Goal: Transaction & Acquisition: Purchase product/service

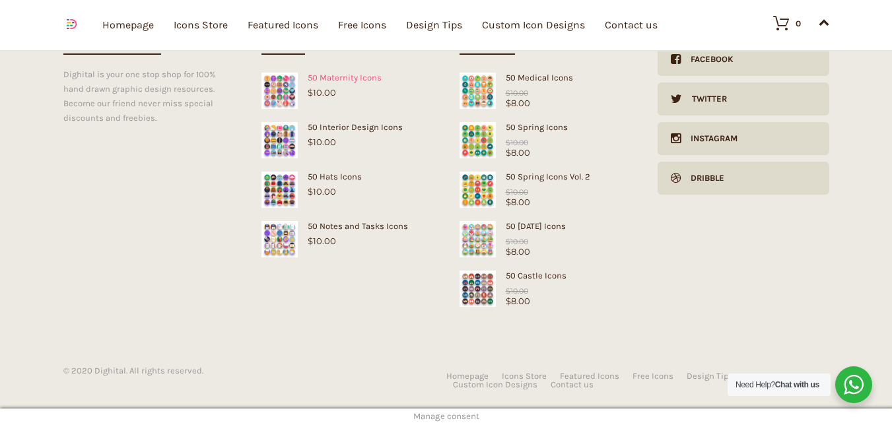
scroll to position [592, 0]
click at [551, 228] on div "50 [DATE] Icons" at bounding box center [545, 225] width 172 height 10
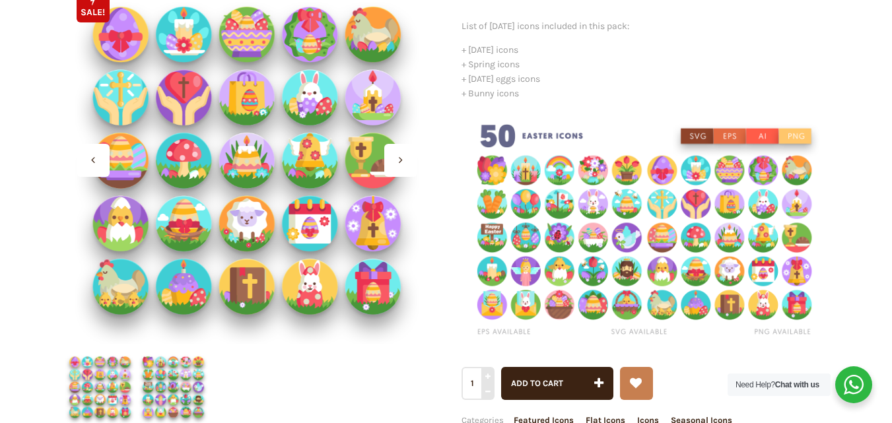
scroll to position [198, 0]
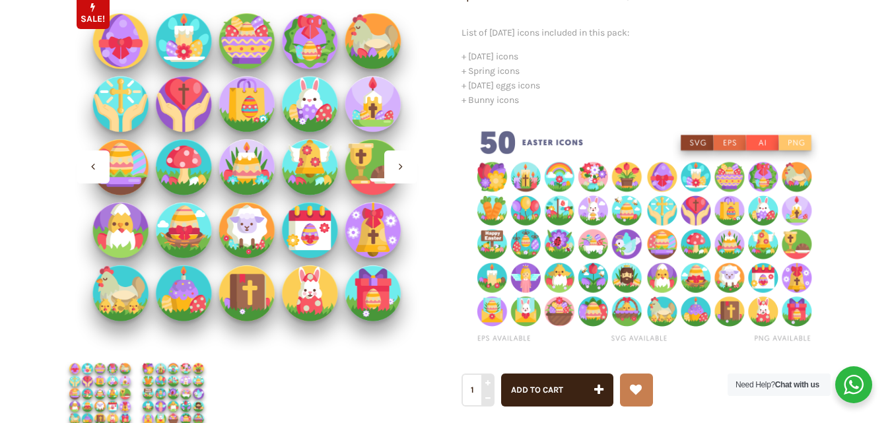
click at [99, 178] on div at bounding box center [93, 167] width 33 height 33
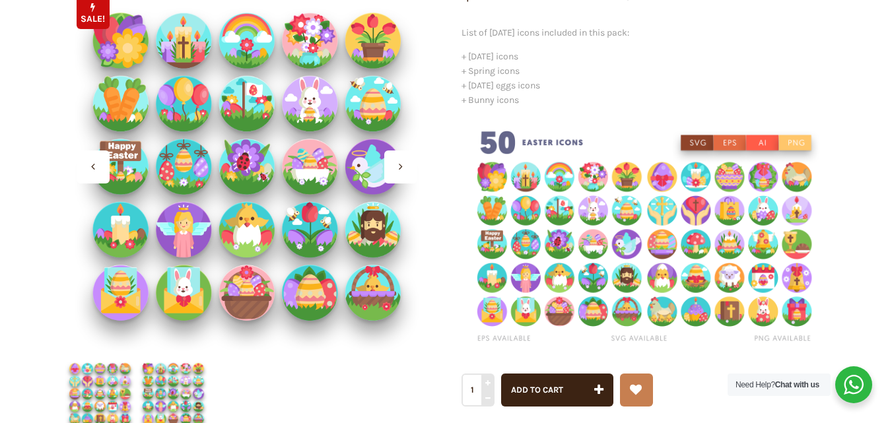
click at [99, 178] on div at bounding box center [93, 167] width 33 height 33
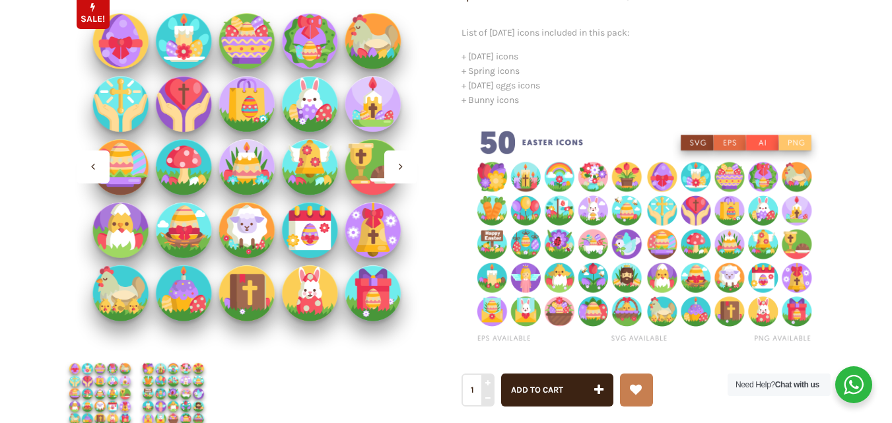
click at [99, 178] on div at bounding box center [93, 167] width 33 height 33
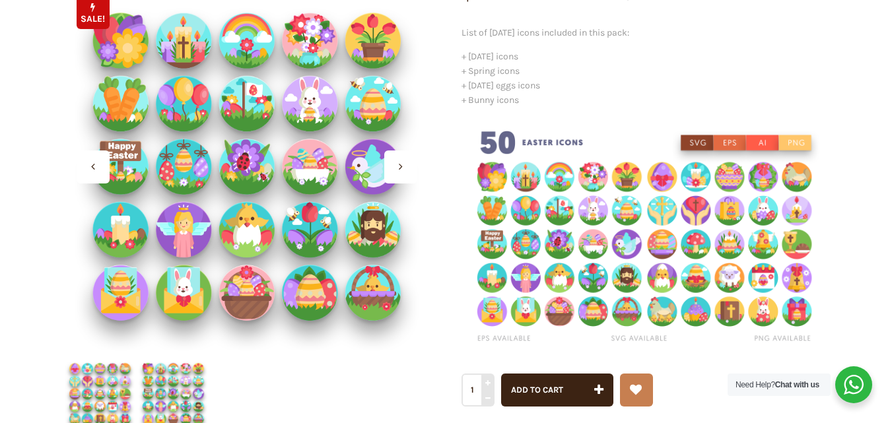
click at [99, 178] on div at bounding box center [93, 167] width 33 height 33
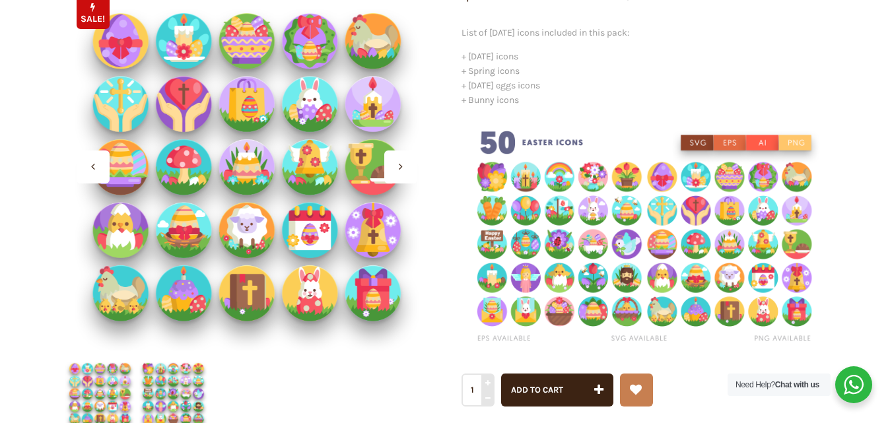
click at [99, 178] on div at bounding box center [93, 167] width 33 height 33
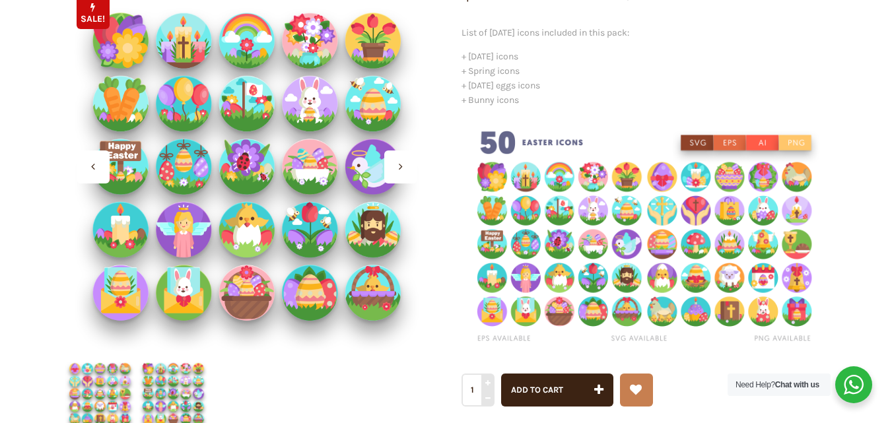
click at [99, 178] on div at bounding box center [93, 167] width 33 height 33
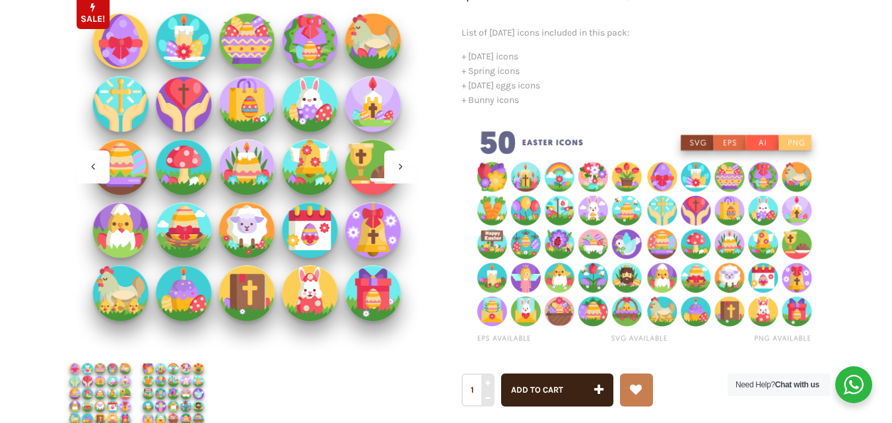
click at [99, 178] on div at bounding box center [93, 167] width 33 height 33
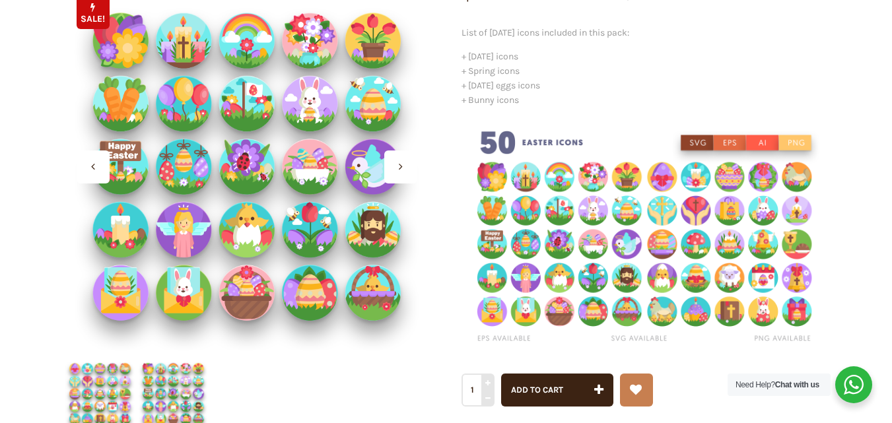
click at [99, 178] on div at bounding box center [93, 167] width 33 height 33
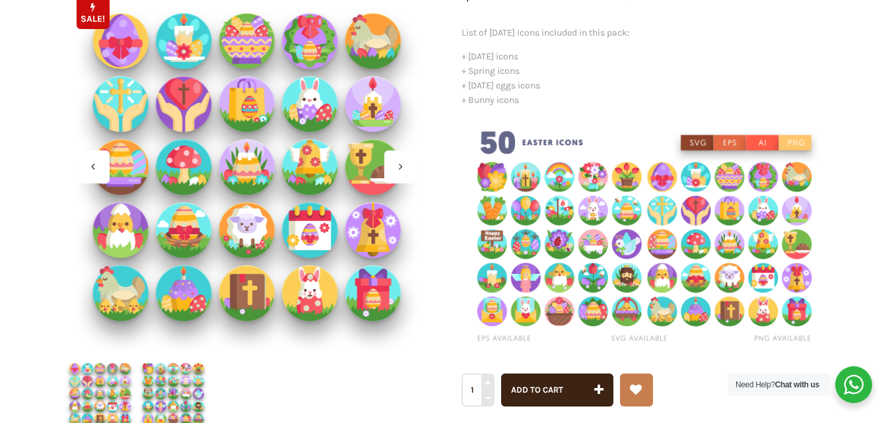
click at [99, 178] on div at bounding box center [93, 167] width 33 height 33
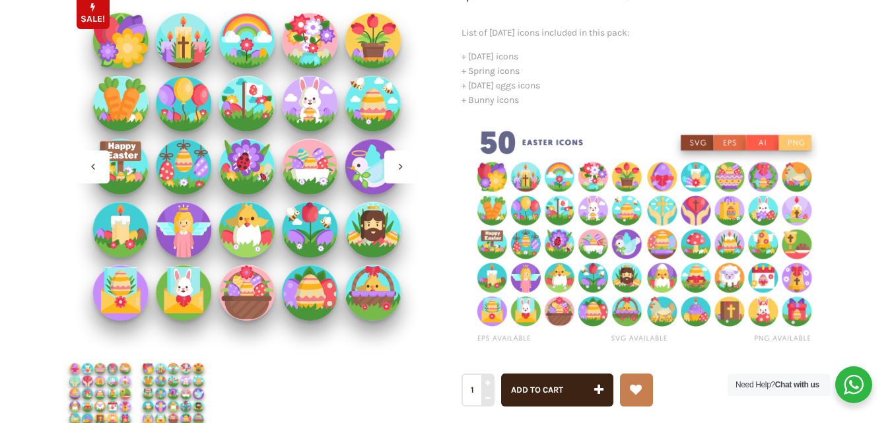
click at [99, 178] on div at bounding box center [93, 167] width 33 height 33
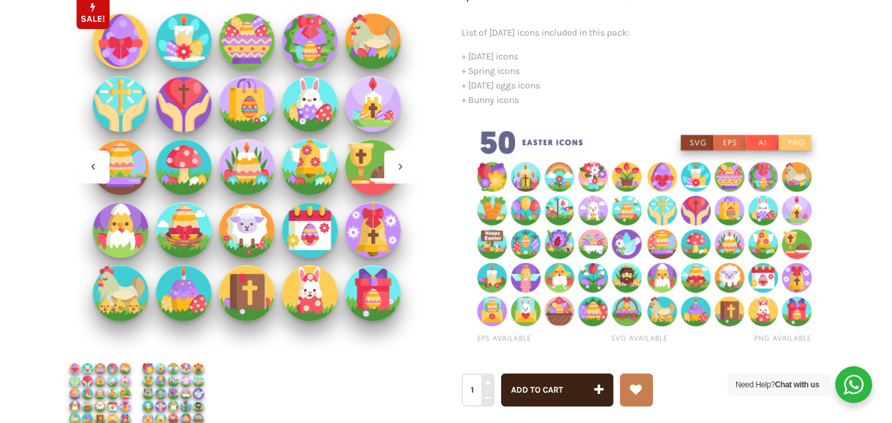
click at [99, 178] on div at bounding box center [93, 167] width 33 height 33
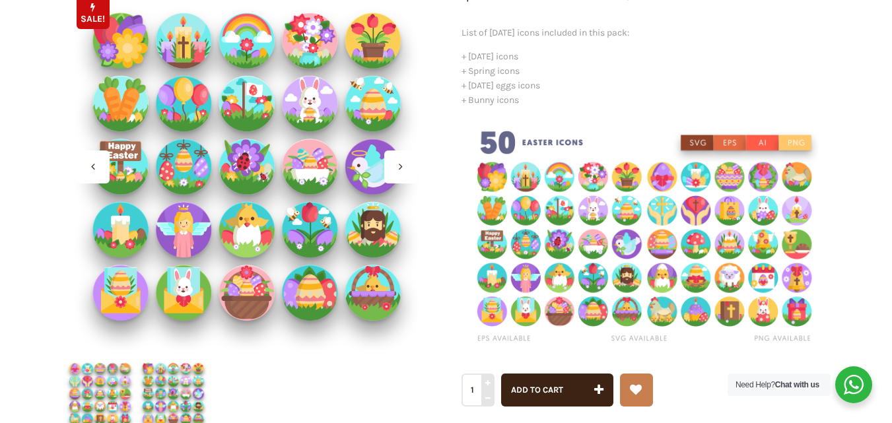
click at [99, 178] on div at bounding box center [93, 167] width 33 height 33
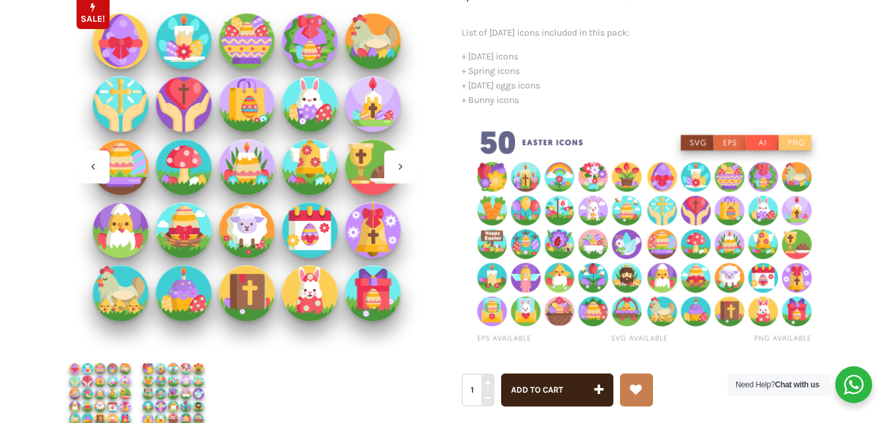
click at [99, 178] on div at bounding box center [93, 167] width 33 height 33
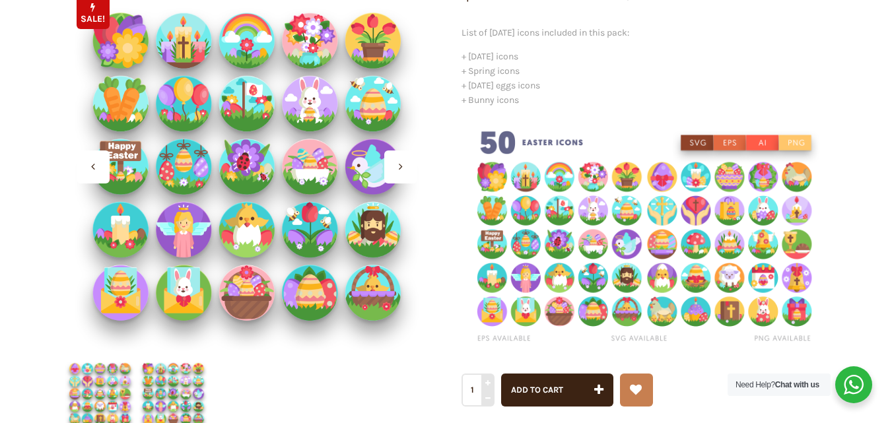
click at [391, 164] on div at bounding box center [400, 167] width 33 height 33
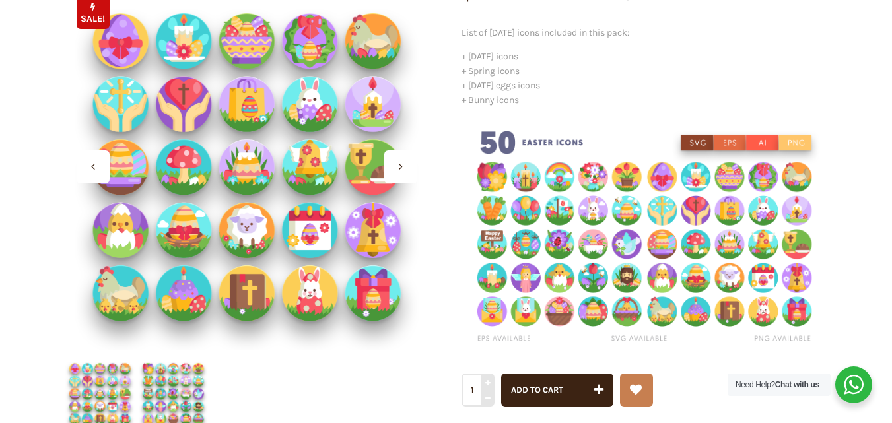
click at [391, 164] on div at bounding box center [400, 167] width 33 height 33
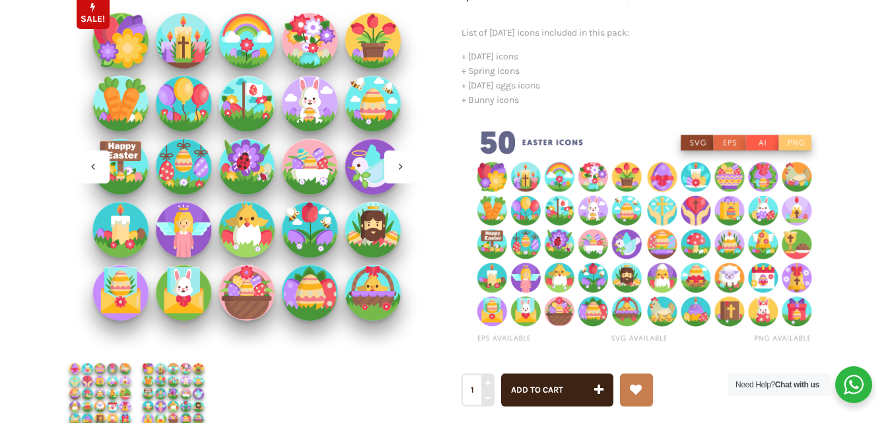
click at [391, 164] on div at bounding box center [400, 167] width 33 height 33
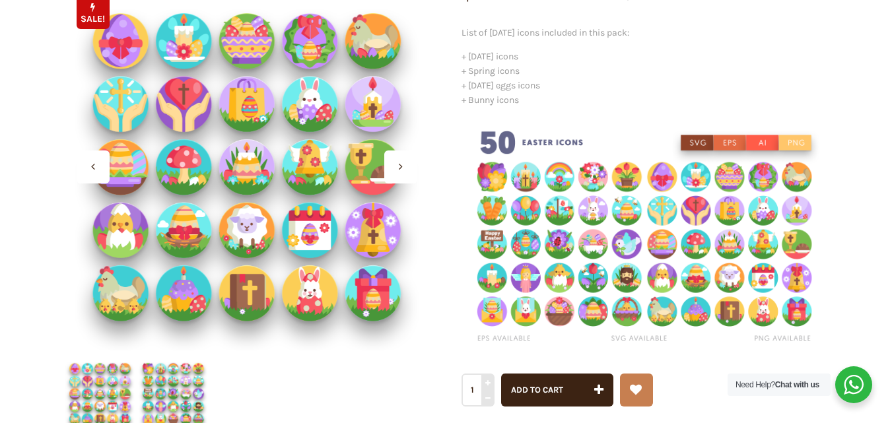
click at [391, 164] on div at bounding box center [400, 167] width 33 height 33
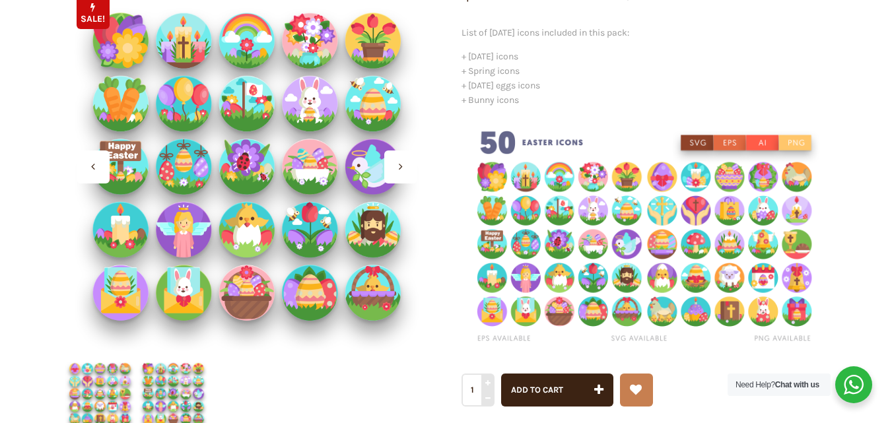
click at [391, 164] on div at bounding box center [400, 167] width 33 height 33
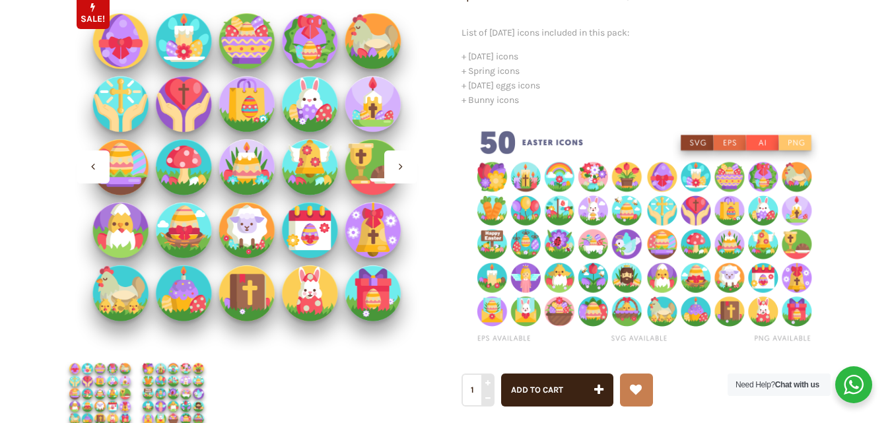
click at [391, 164] on div at bounding box center [400, 167] width 33 height 33
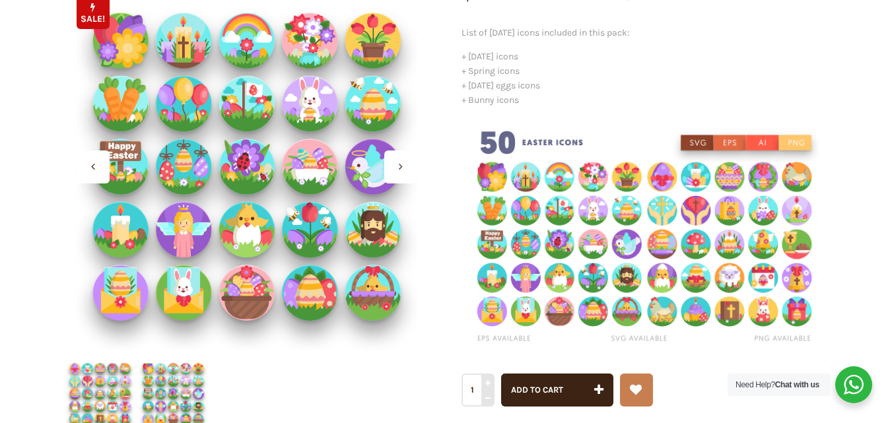
click at [391, 164] on div at bounding box center [400, 167] width 33 height 33
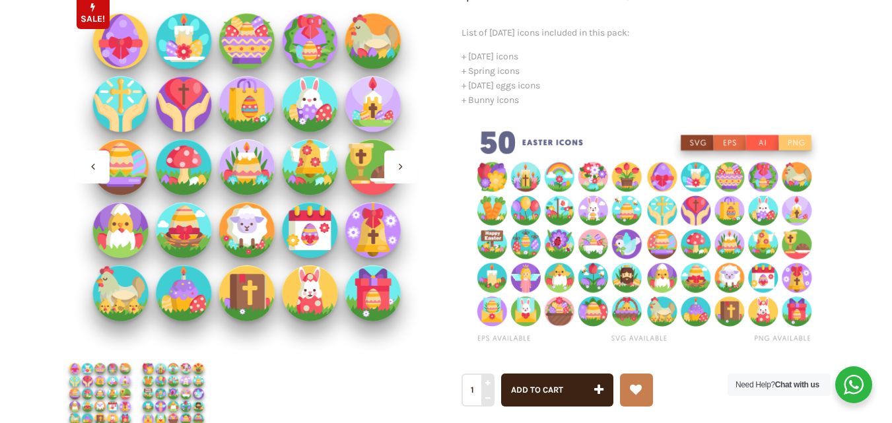
click at [391, 164] on div at bounding box center [400, 167] width 33 height 33
